Goal: Information Seeking & Learning: Learn about a topic

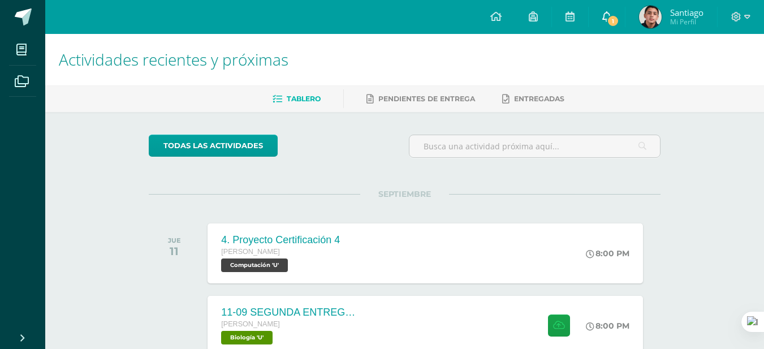
click at [617, 20] on span "1" at bounding box center [612, 21] width 12 height 12
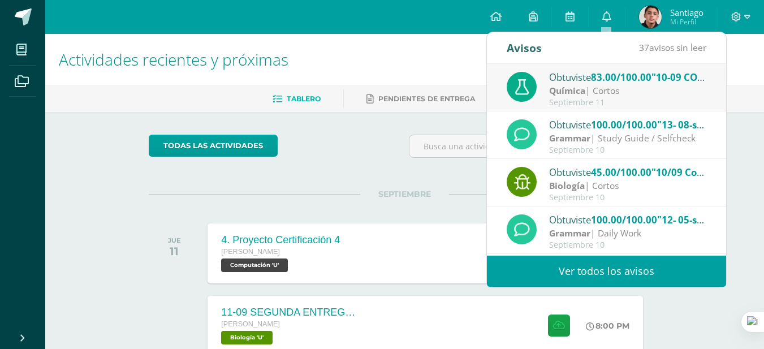
click at [353, 205] on div "SEPTIEMBRE JUE 11 4. Proyecto Certificación 4 [PERSON_NAME] Computación 'U' 8:0…" at bounding box center [404, 239] width 511 height 91
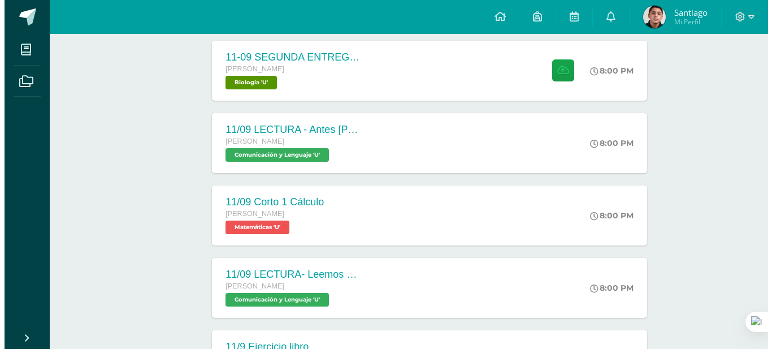
scroll to position [283, 0]
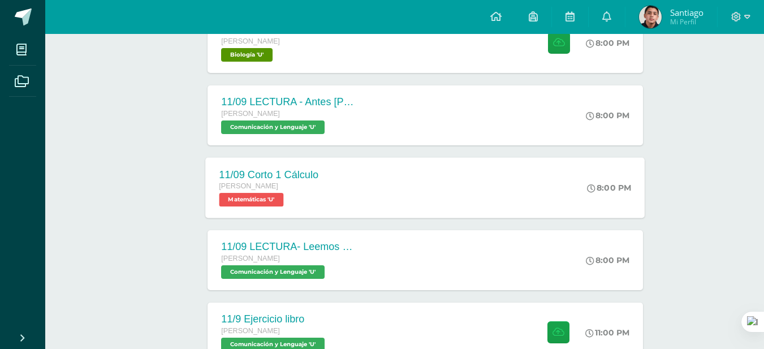
click at [328, 192] on div "11/09 Corto 1 Cálculo [PERSON_NAME] Matemáticas 'U'" at bounding box center [269, 187] width 127 height 60
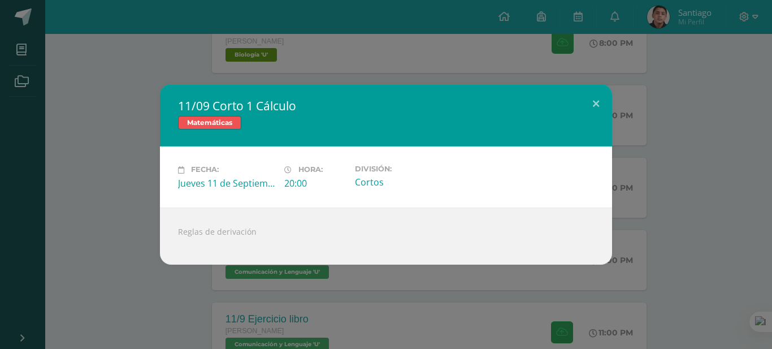
drag, startPoint x: 190, startPoint y: 254, endPoint x: 180, endPoint y: 233, distance: 23.0
click at [174, 235] on div "Reglas de derivación" at bounding box center [386, 235] width 452 height 57
copy div "Reglas de derivación"
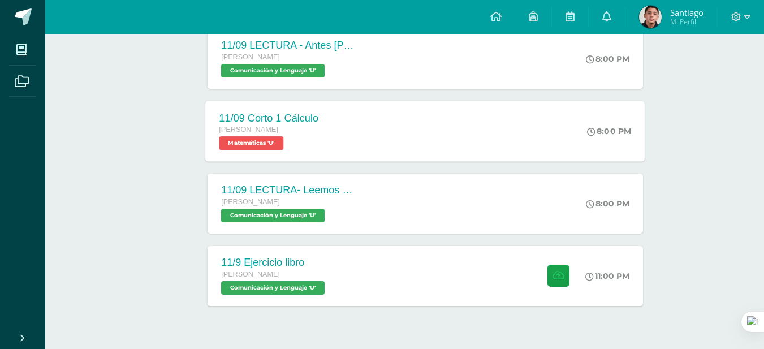
scroll to position [367, 0]
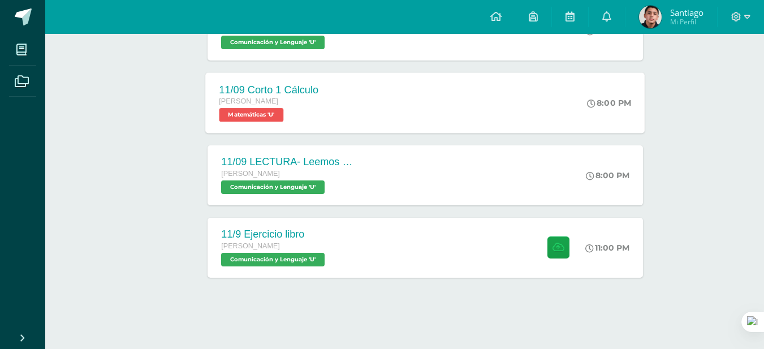
click at [426, 261] on div "11/9 Ejercicio libro Quinto Bachillerato Comunicación y Lenguaje 'U' 11:00 PM 1…" at bounding box center [424, 248] width 435 height 60
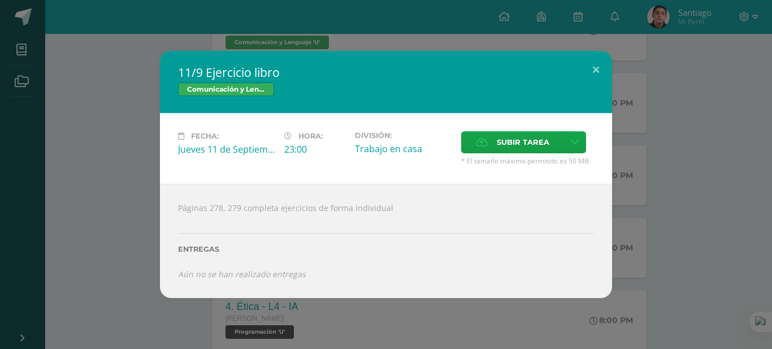
click at [687, 212] on div "11/9 Ejercicio libro Comunicación y Lenguaje Fecha: Jueves 11 de Septiembre Hor…" at bounding box center [386, 174] width 763 height 247
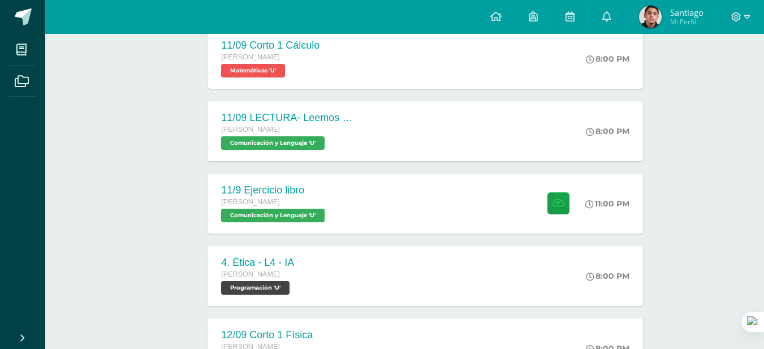
scroll to position [424, 0]
